Goal: Navigation & Orientation: Find specific page/section

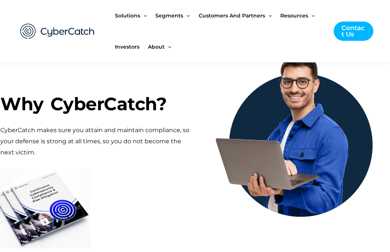
scroll to position [443, 0]
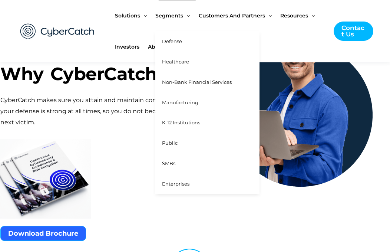
click at [176, 147] on link "Public" at bounding box center [207, 143] width 104 height 20
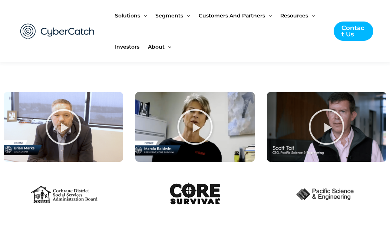
scroll to position [1939, 0]
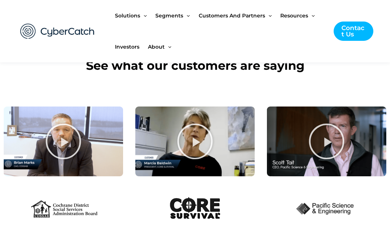
click at [45, 20] on img at bounding box center [57, 31] width 89 height 31
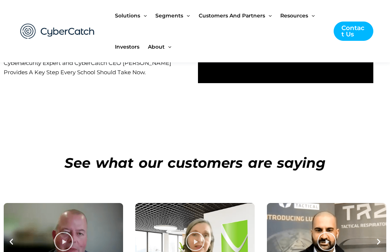
scroll to position [2678, 0]
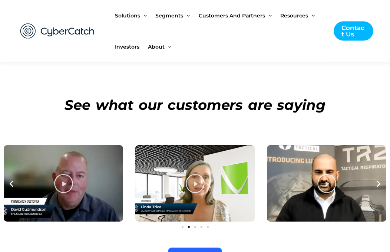
click at [197, 222] on div at bounding box center [195, 226] width 383 height 9
click at [193, 222] on div at bounding box center [195, 226] width 383 height 9
click at [195, 226] on span "Go to slide 3" at bounding box center [195, 227] width 2 height 2
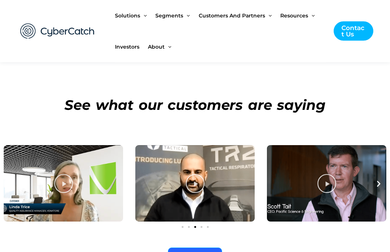
scroll to position [2679, 0]
click at [203, 222] on div at bounding box center [195, 226] width 383 height 9
click at [202, 226] on span "Go to slide 4" at bounding box center [202, 227] width 2 height 2
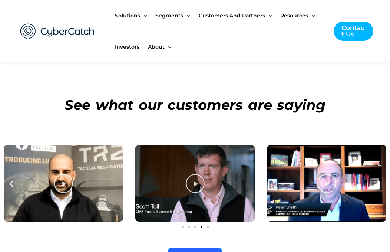
click at [210, 222] on div at bounding box center [195, 226] width 383 height 9
click at [209, 222] on div at bounding box center [195, 226] width 383 height 9
click at [205, 222] on div at bounding box center [195, 226] width 383 height 9
click at [208, 222] on div at bounding box center [195, 226] width 383 height 9
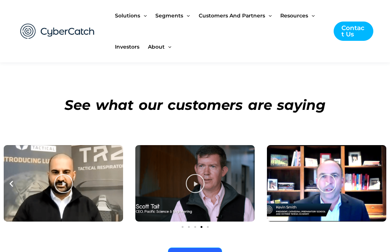
click at [208, 222] on div at bounding box center [195, 226] width 383 height 9
click at [208, 226] on span "Go to slide 5" at bounding box center [208, 227] width 2 height 2
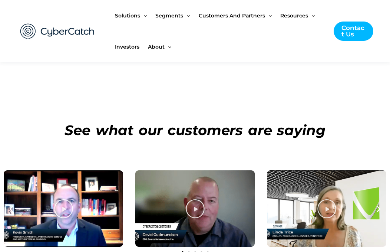
scroll to position [2538, 0]
